Goal: Check status: Check status

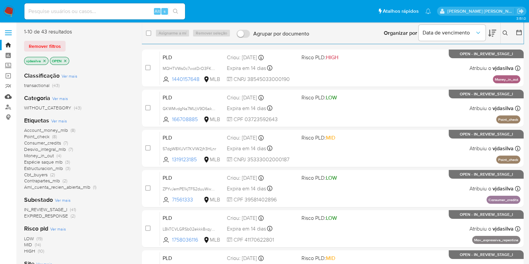
click at [6, 96] on link "Mulan" at bounding box center [40, 96] width 80 height 10
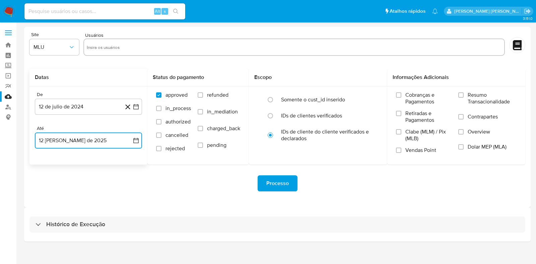
click at [88, 141] on button "12 [PERSON_NAME] de 2025" at bounding box center [88, 141] width 107 height 16
click at [188, 208] on div "Histórico de Execução" at bounding box center [277, 225] width 506 height 34
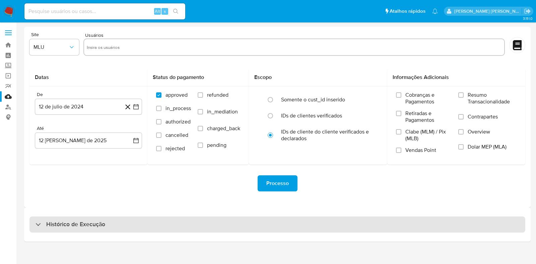
click at [194, 226] on div "Histórico de Execução" at bounding box center [277, 225] width 496 height 16
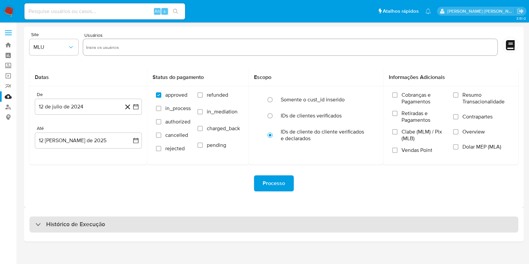
select select "10"
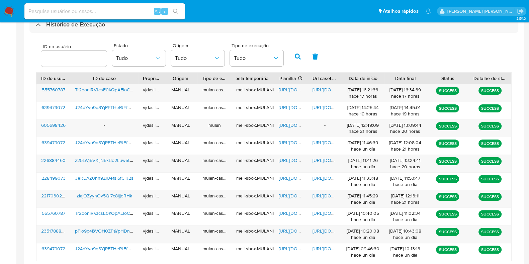
scroll to position [206, 0]
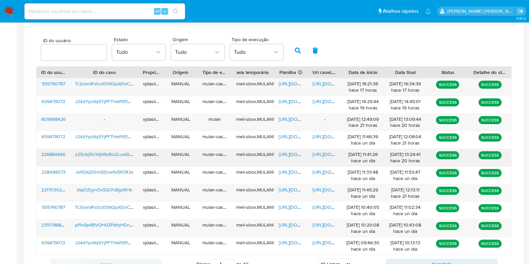
click at [329, 153] on span "https://docs.google.com/document/d/1vTbaCoUtQeFWcMkmX1FUX42KVtji61VdPXt7N8UNLso…" at bounding box center [336, 154] width 46 height 7
click at [295, 154] on span "https://docs.google.com/spreadsheets/d/1NM7EZzIv2XvLVw8OwdHrM5aixHK_Nf39CwIQTef…" at bounding box center [302, 154] width 46 height 7
click at [113, 153] on span "z25LWj5VXljN5xBo2Luw5LYO" at bounding box center [105, 154] width 61 height 7
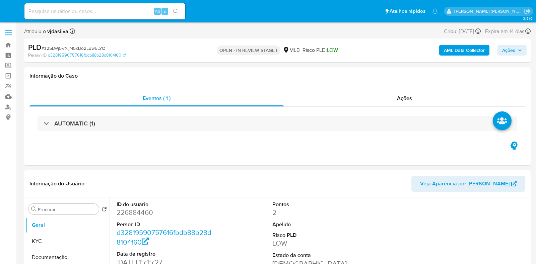
select select "10"
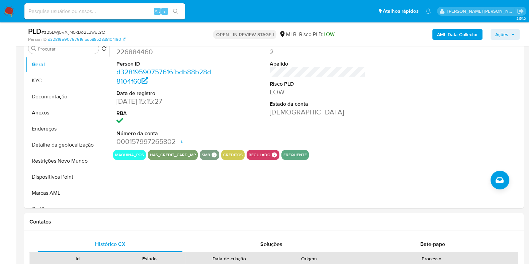
scroll to position [142, 0]
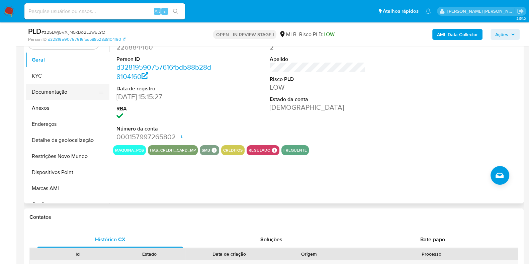
click at [58, 86] on button "Documentação" at bounding box center [65, 92] width 78 height 16
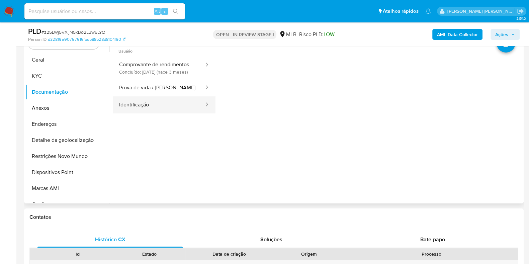
click at [156, 107] on button "Identificação" at bounding box center [159, 104] width 92 height 17
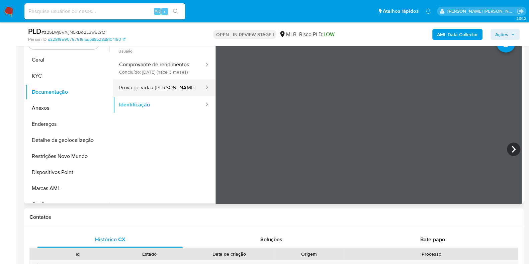
click at [153, 90] on button "Prova de vida / [PERSON_NAME]" at bounding box center [159, 87] width 92 height 17
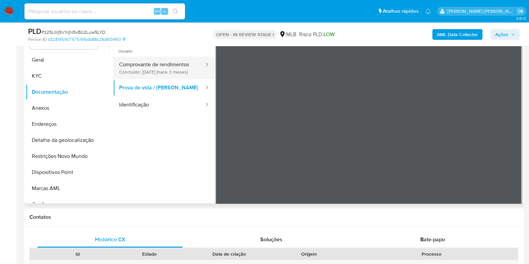
click at [161, 70] on button "Comprovante de rendimentos Concluído: [DATE] (hace 3 meses)" at bounding box center [159, 68] width 92 height 23
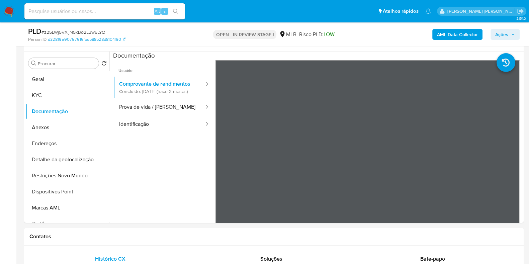
scroll to position [105, 0]
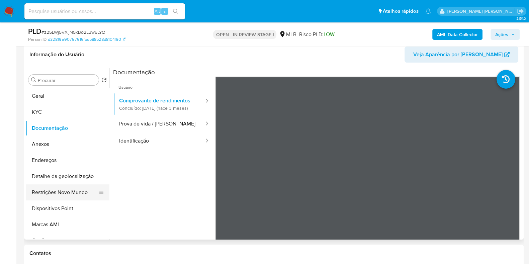
click at [69, 194] on button "Restrições Novo Mundo" at bounding box center [65, 193] width 78 height 16
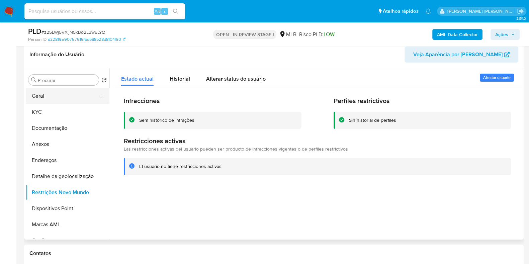
click at [38, 100] on button "Geral" at bounding box center [65, 96] width 78 height 16
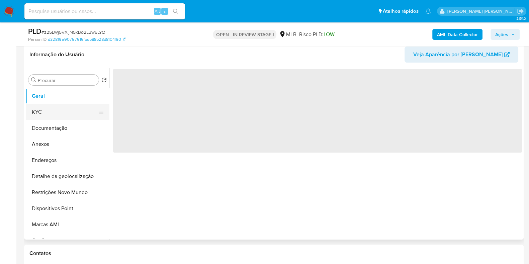
click at [49, 112] on button "KYC" at bounding box center [65, 112] width 78 height 16
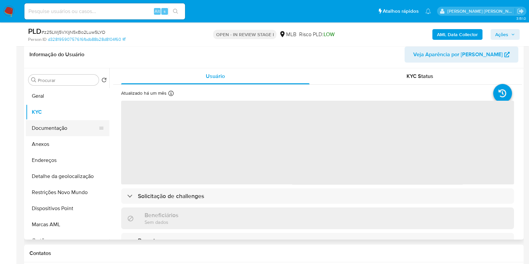
click at [60, 131] on button "Documentação" at bounding box center [65, 128] width 78 height 16
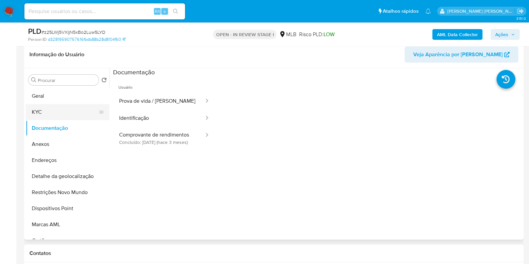
click at [57, 106] on button "KYC" at bounding box center [65, 112] width 78 height 16
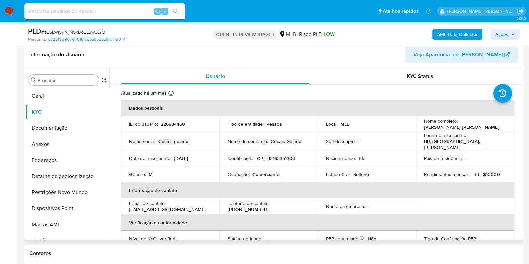
click at [248, 171] on p "Ocupação :" at bounding box center [239, 174] width 22 height 6
click at [254, 171] on p "Comerciante" at bounding box center [265, 174] width 27 height 6
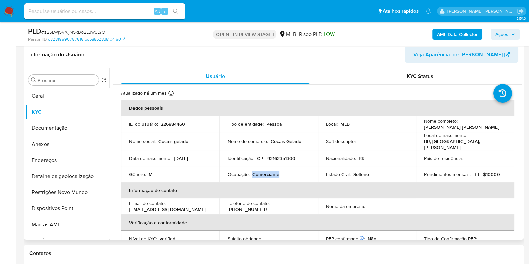
click at [254, 171] on p "Comerciante" at bounding box center [265, 174] width 27 height 6
